Goal: Use online tool/utility: Utilize a website feature to perform a specific function

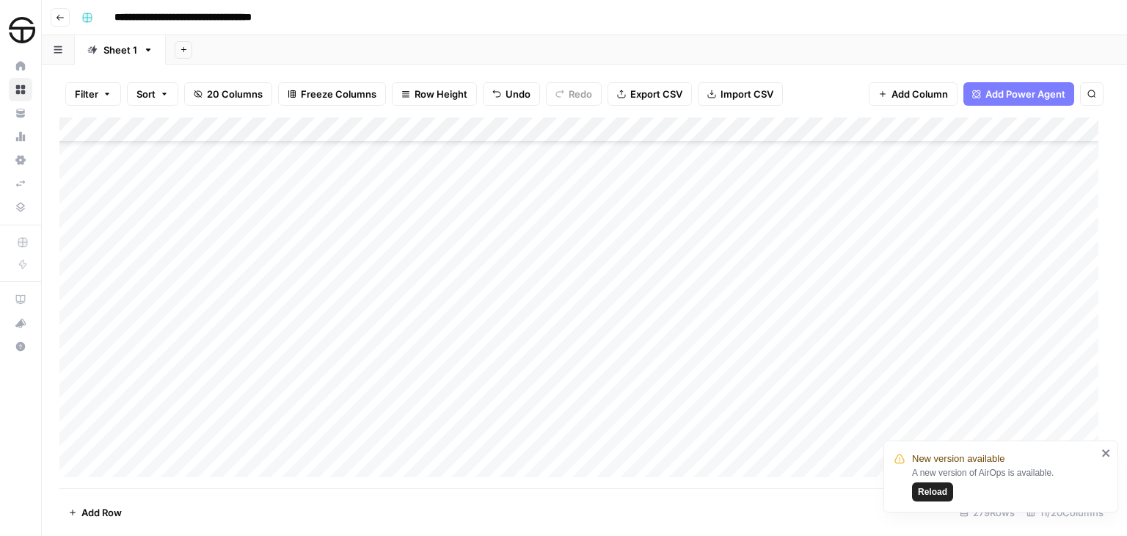
scroll to position [6282, 0]
click at [548, 207] on div "Add Column" at bounding box center [584, 302] width 1050 height 371
click at [608, 208] on div "Add Column" at bounding box center [584, 302] width 1050 height 371
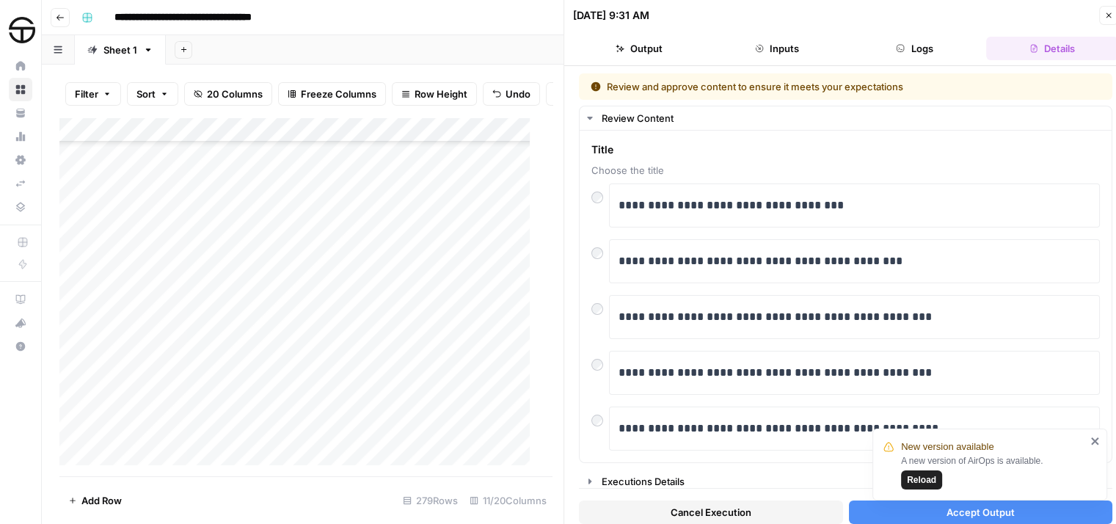
click at [878, 508] on div "New version available A new version of AirOps is available. Reload" at bounding box center [986, 509] width 235 height 6
click at [1098, 437] on icon "close" at bounding box center [1095, 441] width 10 height 12
click at [960, 506] on span "Accept Output" at bounding box center [981, 512] width 68 height 15
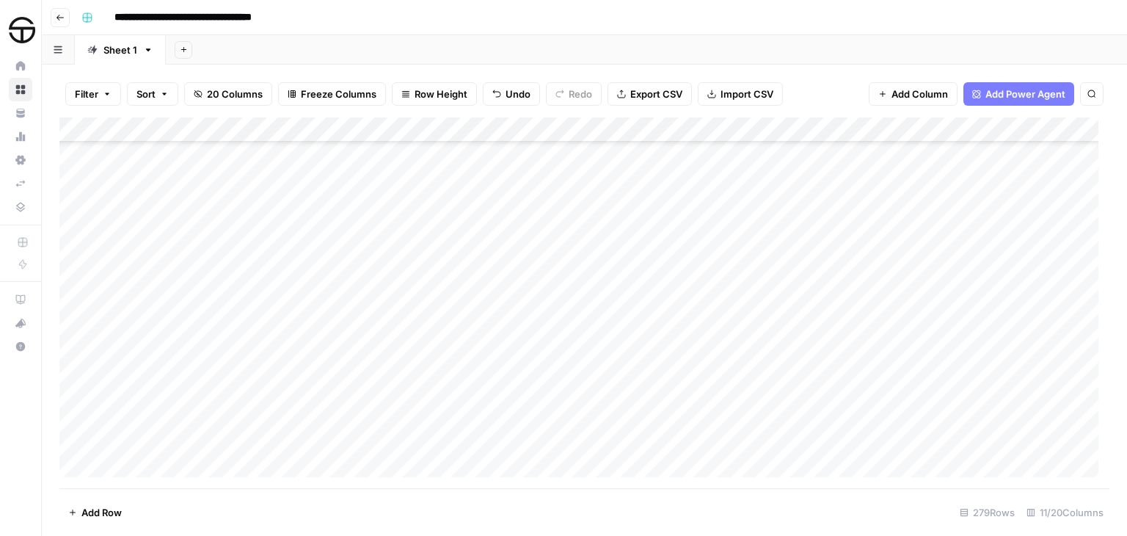
click at [861, 206] on div "Add Column" at bounding box center [584, 302] width 1050 height 371
click at [915, 208] on div "Add Column" at bounding box center [584, 302] width 1050 height 371
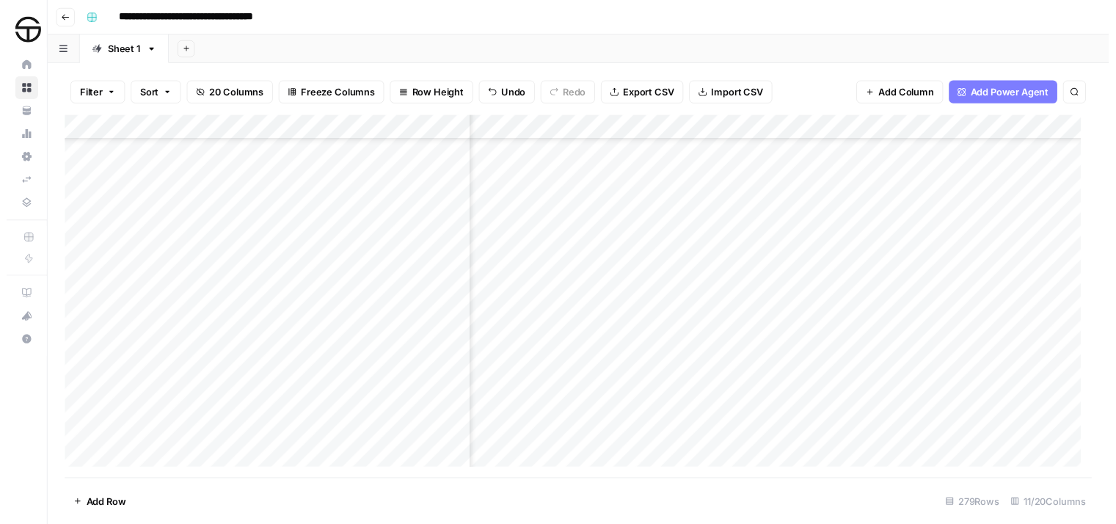
scroll to position [6282, 884]
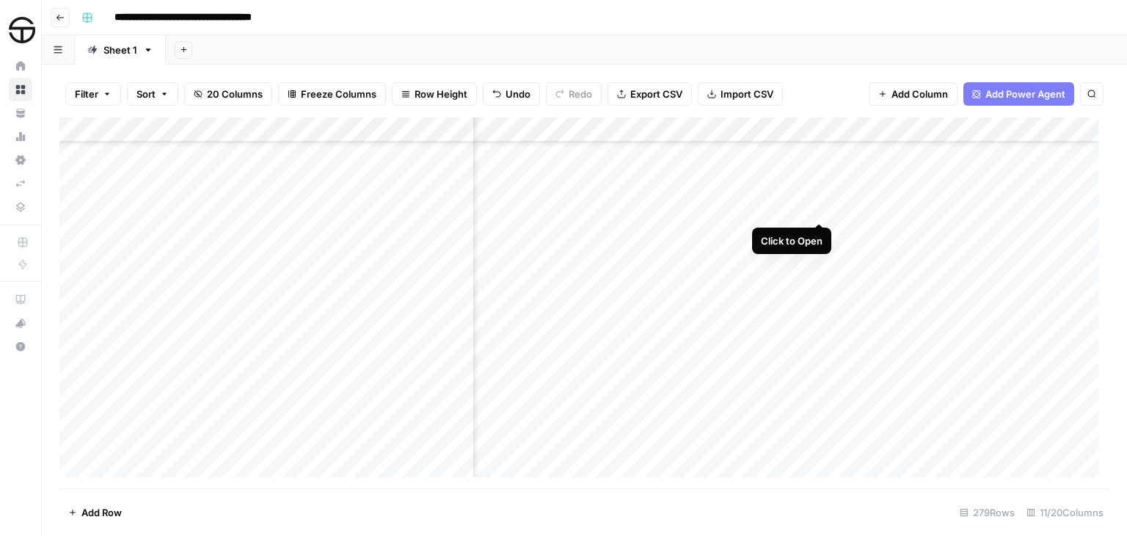
click at [816, 207] on div "Add Column" at bounding box center [584, 302] width 1050 height 371
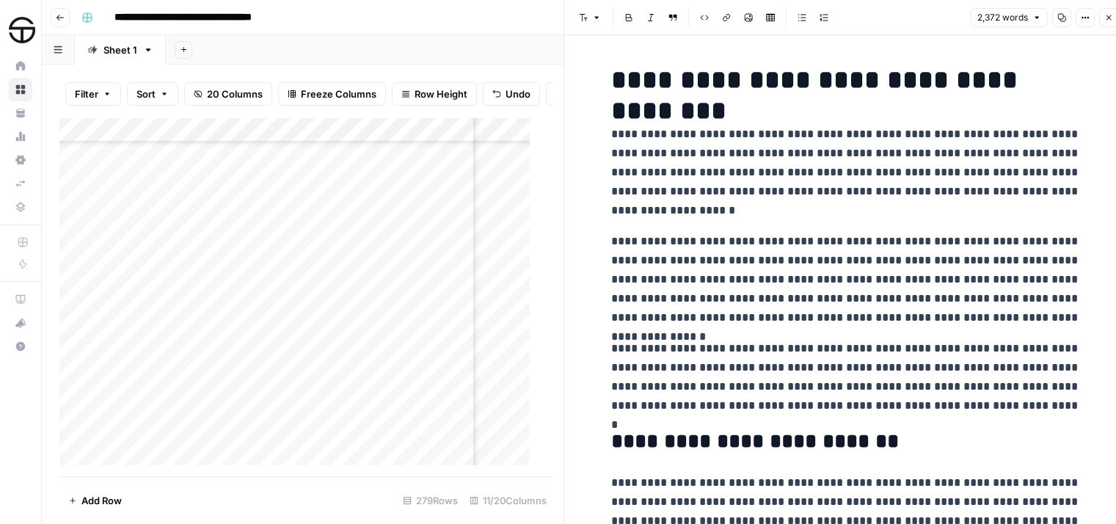
click at [816, 207] on p "**********" at bounding box center [846, 172] width 470 height 95
copy div "**********"
